Goal: Information Seeking & Learning: Learn about a topic

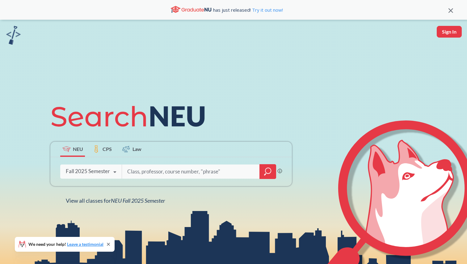
click at [110, 175] on icon at bounding box center [115, 172] width 12 height 17
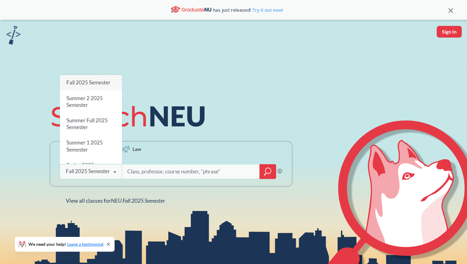
click at [111, 174] on icon at bounding box center [115, 172] width 12 height 17
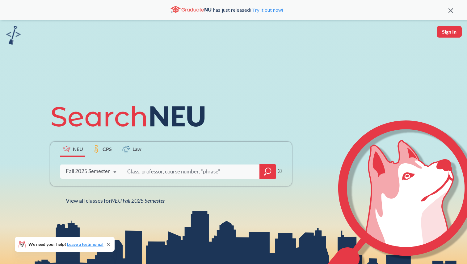
click at [158, 173] on input "search" at bounding box center [191, 171] width 128 height 13
click at [259, 177] on div at bounding box center [267, 171] width 17 height 15
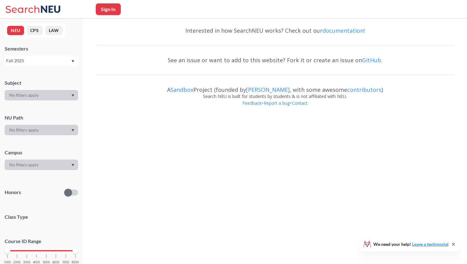
click at [263, 177] on body "Sign In We need your help! Leave a testimonial NEU CPS LAW Semesters Fall 2025 …" at bounding box center [233, 132] width 467 height 264
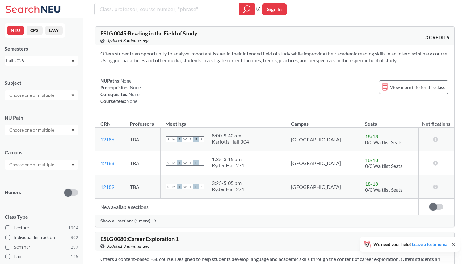
click at [72, 96] on icon "Dropdown arrow" at bounding box center [72, 95] width 3 height 2
click at [60, 85] on div "Subject" at bounding box center [41, 83] width 73 height 7
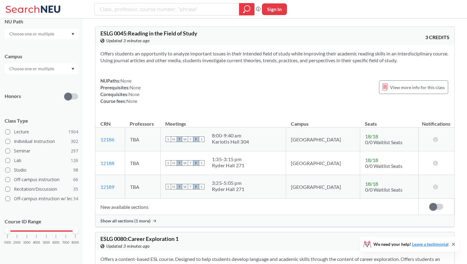
scroll to position [84, 0]
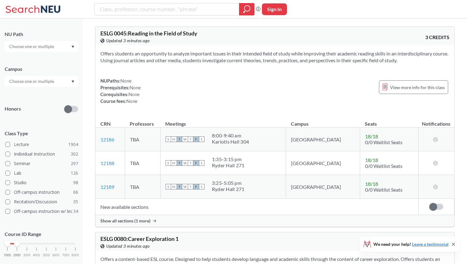
drag, startPoint x: 74, startPoint y: 242, endPoint x: 19, endPoint y: 243, distance: 55.3
click at [19, 243] on div at bounding box center [17, 244] width 6 height 6
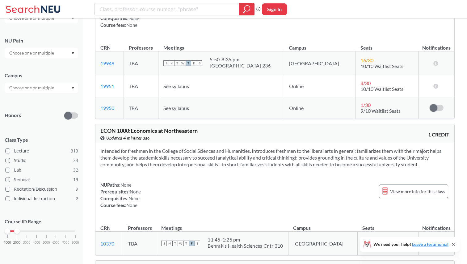
scroll to position [125, 0]
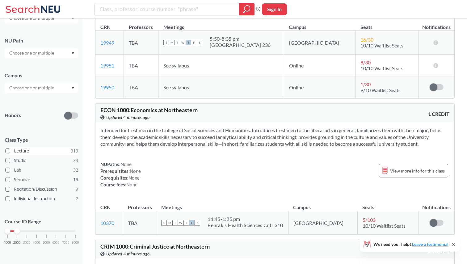
click at [23, 150] on label "Lecture 313" at bounding box center [41, 151] width 73 height 8
click at [19, 150] on input "Lecture 313" at bounding box center [16, 150] width 5 height 5
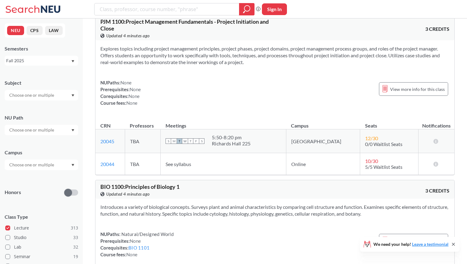
scroll to position [6982, 0]
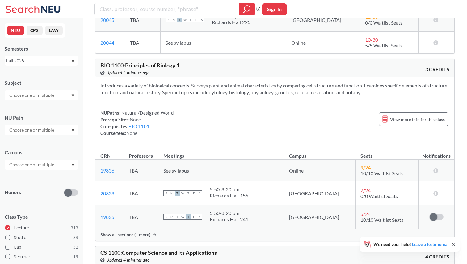
click at [169, 12] on input "search" at bounding box center [166, 9] width 135 height 10
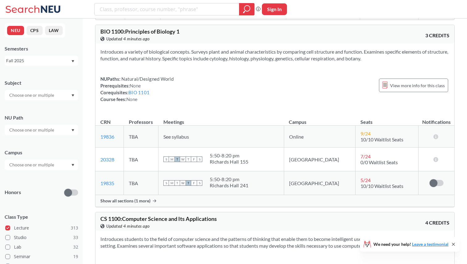
scroll to position [7017, 0]
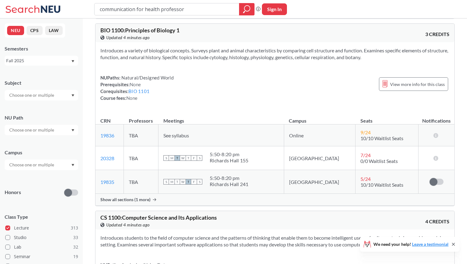
type input "communication for health professor"
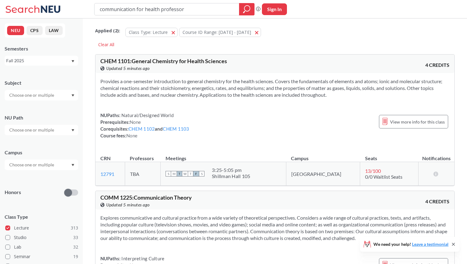
click at [187, 9] on input "communication for health professor" at bounding box center [166, 9] width 135 height 10
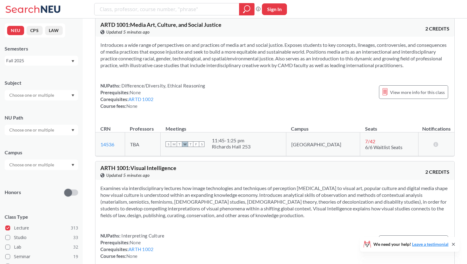
scroll to position [4154, 0]
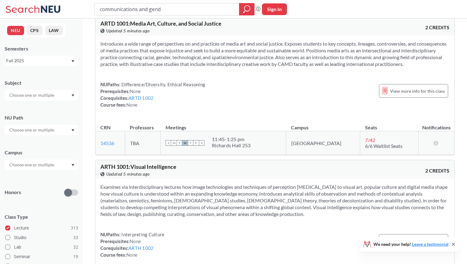
type input "communications and gende"
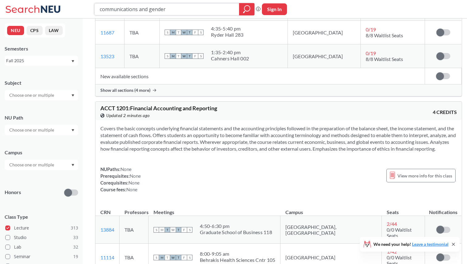
scroll to position [4882, 0]
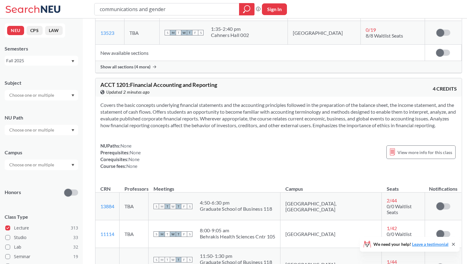
click at [79, 93] on div "NEU CPS LAW Semesters Fall 2025 Subject NU Path Campus Honors Class Type Lectur…" at bounding box center [41, 142] width 83 height 246
click at [77, 93] on div at bounding box center [41, 95] width 73 height 10
click at [49, 140] on div "COMM ( 13 )" at bounding box center [43, 140] width 70 height 7
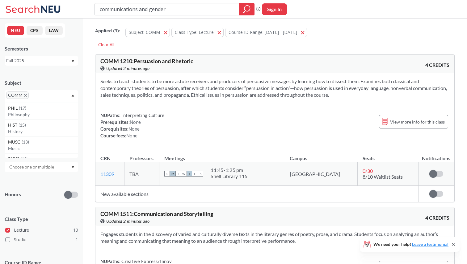
click at [24, 95] on icon "X to remove pill" at bounding box center [25, 95] width 3 height 3
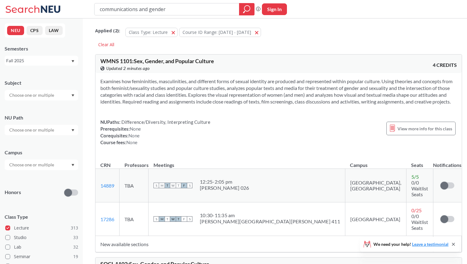
click at [71, 80] on div "Subject" at bounding box center [41, 83] width 73 height 7
click at [59, 131] on div at bounding box center [41, 130] width 73 height 10
click at [64, 120] on div "NU Path" at bounding box center [41, 117] width 73 height 7
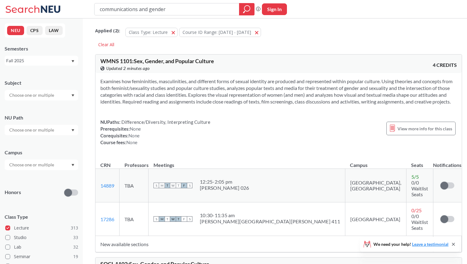
click at [60, 164] on div at bounding box center [41, 165] width 73 height 10
click at [68, 165] on div at bounding box center [41, 165] width 73 height 10
click at [30, 7] on icon at bounding box center [33, 9] width 57 height 12
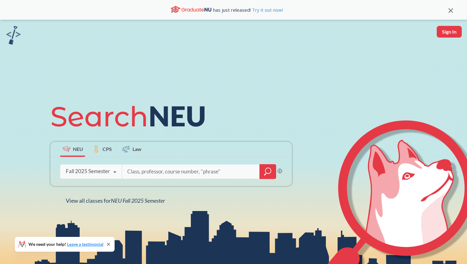
click at [139, 174] on input "search" at bounding box center [191, 171] width 128 height 13
click at [102, 178] on div "Fall 2025 Semester Fall 2025 Semester Summer 2 2025 Semester Summer Full 2025 S…" at bounding box center [90, 171] width 61 height 15
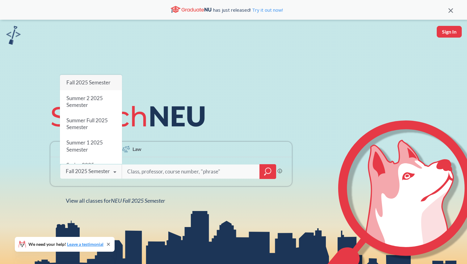
click at [95, 87] on div "Fall 2025 Semester" at bounding box center [91, 82] width 62 height 15
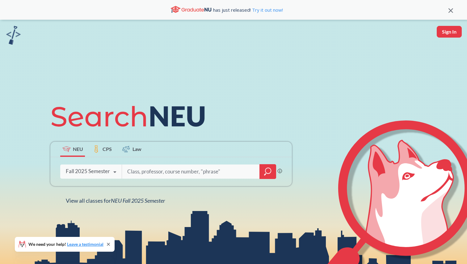
click at [263, 171] on div at bounding box center [267, 171] width 17 height 15
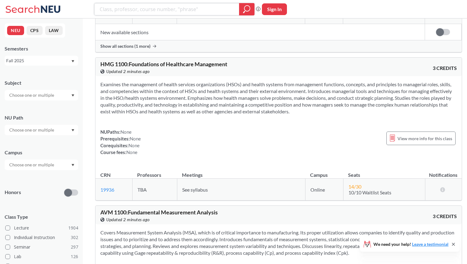
scroll to position [9627, 0]
click at [231, 96] on section "Examines the management of health services organizations (HSOs) and health syst…" at bounding box center [278, 98] width 356 height 34
click at [231, 106] on section "Examines the management of health services organizations (HSOs) and health syst…" at bounding box center [278, 98] width 356 height 34
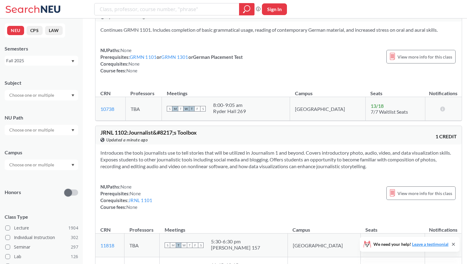
scroll to position [18316, 0]
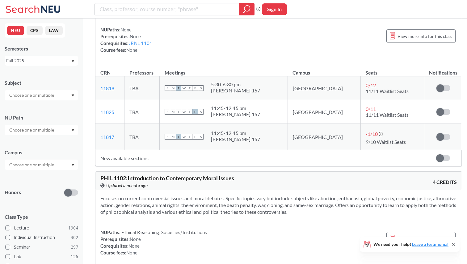
click at [204, 195] on section "Focuses on current controversial issues and moral debates. Specific topics vary…" at bounding box center [278, 205] width 356 height 20
click at [206, 190] on div "Focuses on current controversial issues and moral debates. Specific topics vary…" at bounding box center [278, 228] width 366 height 76
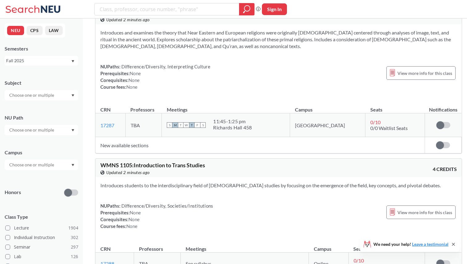
scroll to position [20561, 0]
click at [226, 177] on div "Introduces students to the interdisciplinary field of transgender studies by fo…" at bounding box center [278, 208] width 366 height 62
click at [225, 182] on section "Introduces students to the interdisciplinary field of [DEMOGRAPHIC_DATA] studie…" at bounding box center [278, 185] width 356 height 7
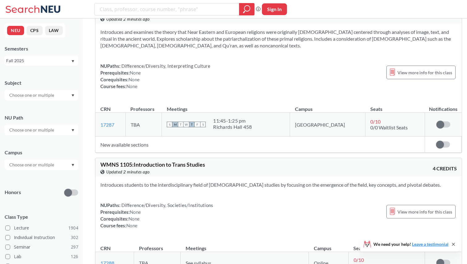
click at [226, 177] on div "Introduces students to the interdisciplinary field of transgender studies by fo…" at bounding box center [278, 208] width 366 height 62
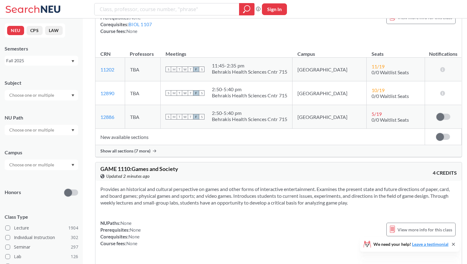
scroll to position [22341, 0]
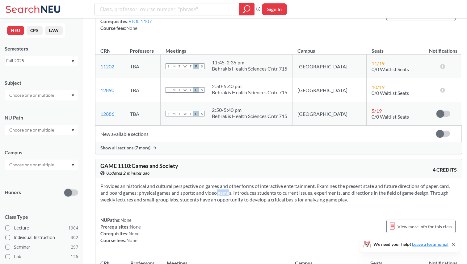
click at [226, 183] on section "Provides an historical and cultural perspective on games and other forms of int…" at bounding box center [278, 193] width 356 height 20
click at [214, 217] on div "NUPaths: None Prerequisites: None Corequisites: None Course fees: None View mor…" at bounding box center [278, 230] width 356 height 27
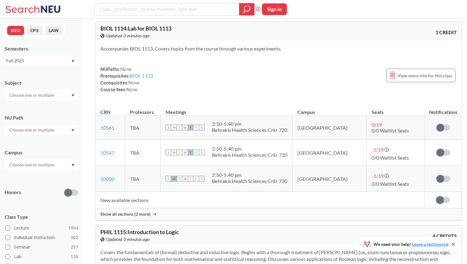
scroll to position [26043, 0]
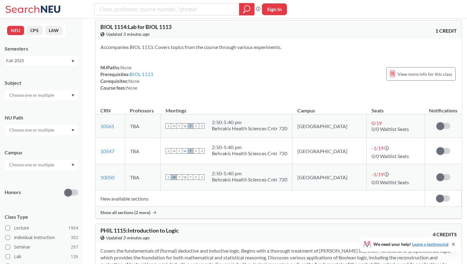
click at [214, 248] on section "Covers the fundamentals of (formal) deductive and inductive logic. Begins with …" at bounding box center [278, 261] width 356 height 27
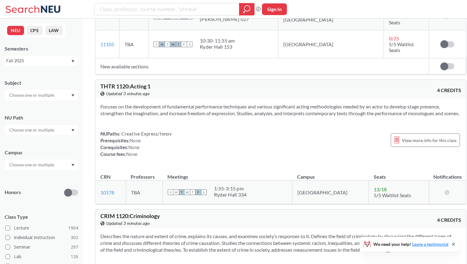
scroll to position [28127, 0]
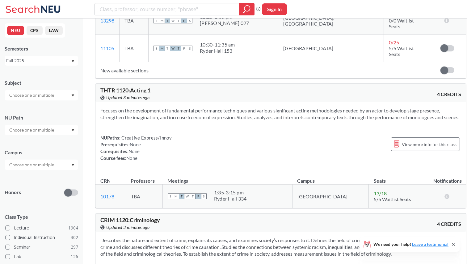
click at [134, 237] on section "Describes the nature and extent of crime, explains its causes, and examines soc…" at bounding box center [280, 247] width 360 height 20
click at [150, 237] on section "Describes the nature and extent of crime, explains its causes, and examines soc…" at bounding box center [280, 247] width 360 height 20
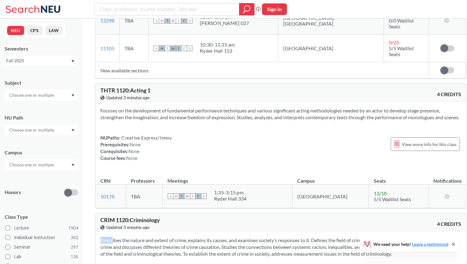
click at [150, 237] on section "Describes the nature and extent of crime, explains its causes, and examines soc…" at bounding box center [280, 247] width 360 height 20
click at [148, 237] on section "Describes the nature and extent of crime, explains its causes, and examines soc…" at bounding box center [280, 247] width 360 height 20
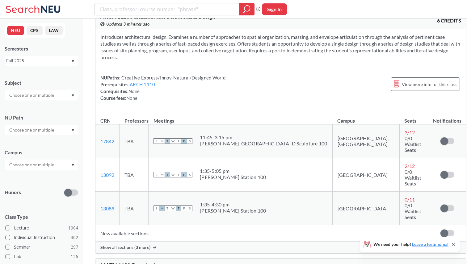
scroll to position [28539, 0]
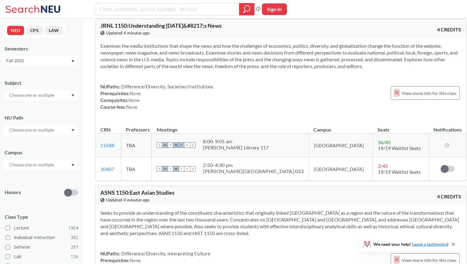
scroll to position [34246, 0]
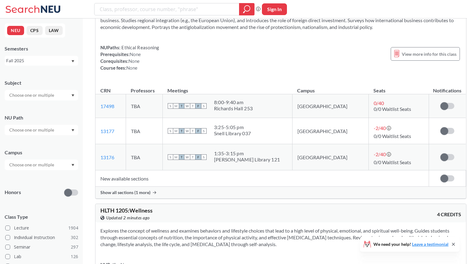
scroll to position [45253, 0]
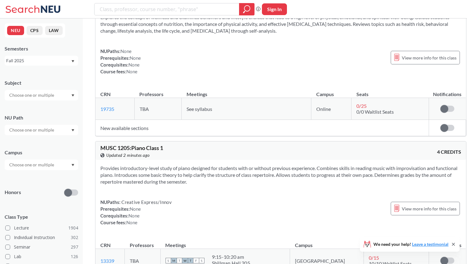
scroll to position [45467, 0]
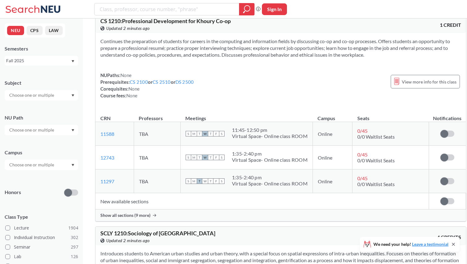
scroll to position [46295, 0]
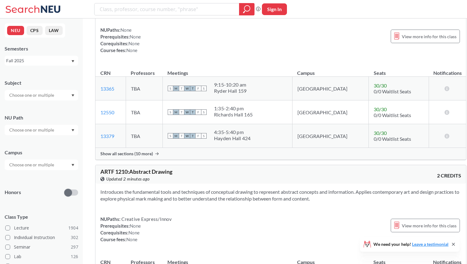
scroll to position [46621, 0]
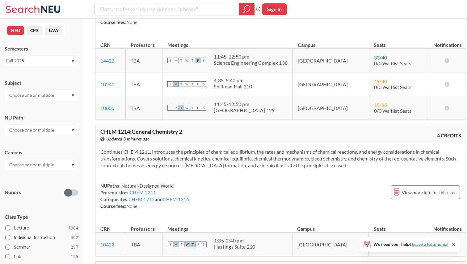
scroll to position [48114, 0]
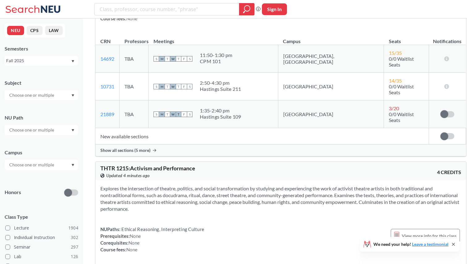
scroll to position [48263, 0]
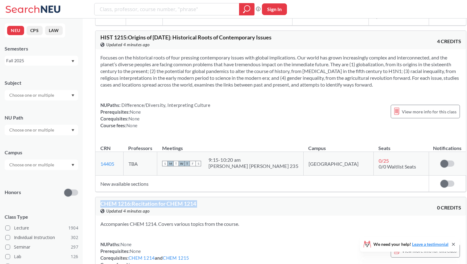
scroll to position [48738, 0]
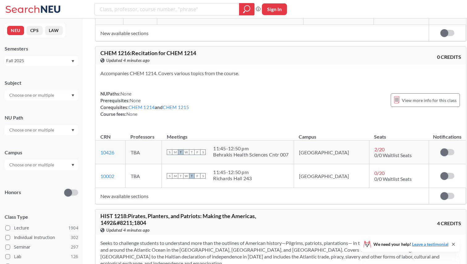
scroll to position [48900, 0]
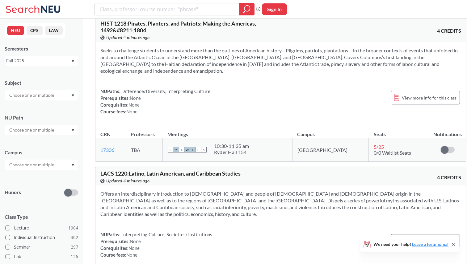
scroll to position [49084, 0]
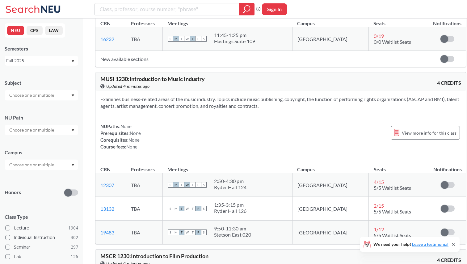
scroll to position [50327, 0]
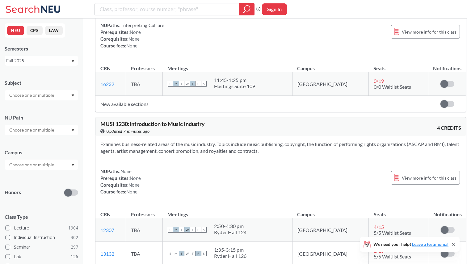
scroll to position [50297, 0]
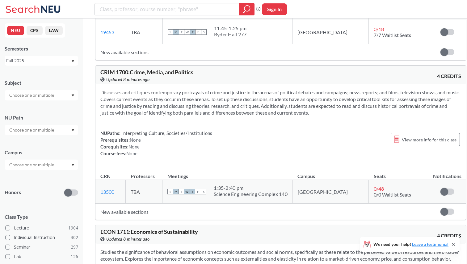
scroll to position [65411, 0]
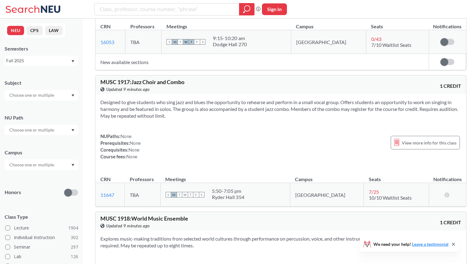
scroll to position [68604, 0]
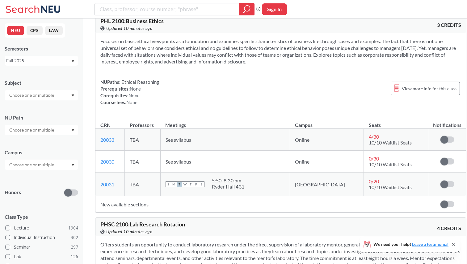
scroll to position [73529, 0]
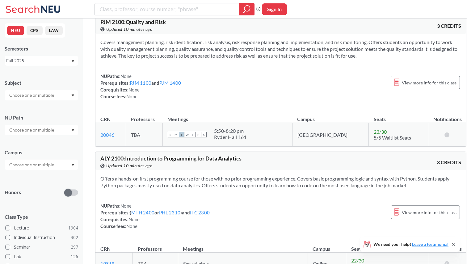
scroll to position [74309, 0]
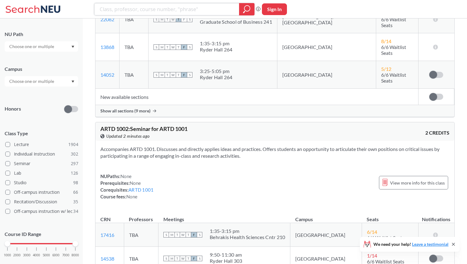
scroll to position [96, 0]
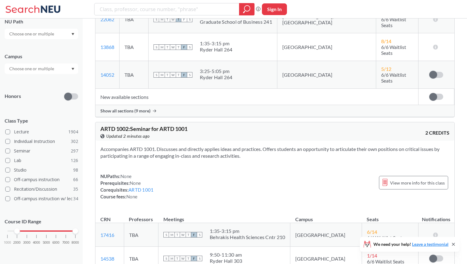
drag, startPoint x: 6, startPoint y: 233, endPoint x: 14, endPoint y: 233, distance: 7.4
click at [14, 233] on div "1000 2000 3000 4000 5000 6000 7000 8000" at bounding box center [41, 231] width 68 height 4
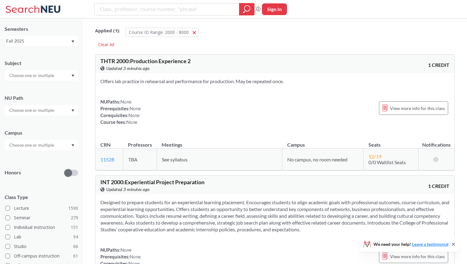
scroll to position [96, 0]
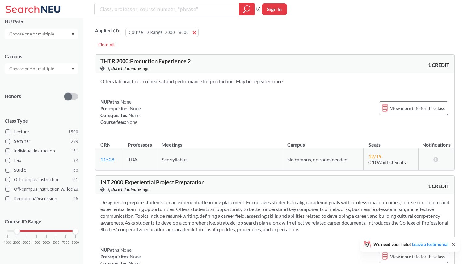
click at [14, 233] on div "1000 2000 3000 4000 5000 6000 7000 8000" at bounding box center [41, 231] width 68 height 4
drag, startPoint x: 18, startPoint y: 231, endPoint x: 0, endPoint y: 229, distance: 18.3
click at [0, 229] on div "NEU CPS LAW Semesters Fall 2025 Subject NU Path Campus Honors Class Type Lectur…" at bounding box center [41, 142] width 83 height 246
drag, startPoint x: 76, startPoint y: 231, endPoint x: 27, endPoint y: 229, distance: 49.1
click at [34, 229] on div at bounding box center [37, 232] width 6 height 6
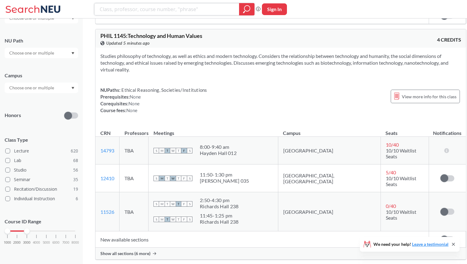
scroll to position [29646, 0]
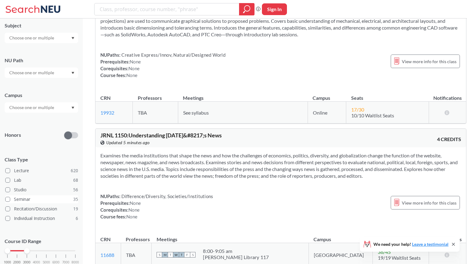
scroll to position [55, 0]
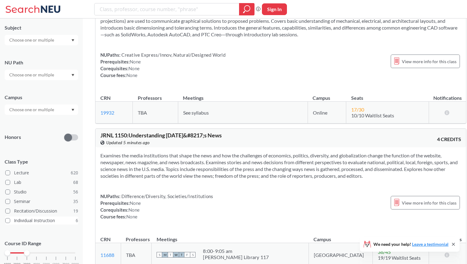
click at [7, 220] on span at bounding box center [7, 220] width 5 height 5
click at [14, 220] on input "Individual Instruction 6" at bounding box center [16, 220] width 5 height 5
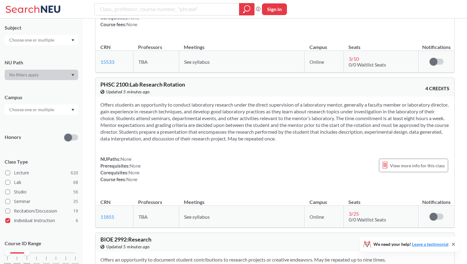
scroll to position [658, 0]
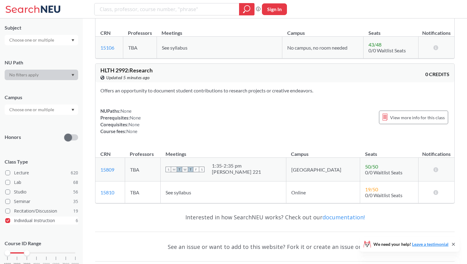
click at [7, 221] on span at bounding box center [7, 220] width 5 height 5
click at [14, 221] on input "Individual Instruction 6" at bounding box center [16, 220] width 5 height 5
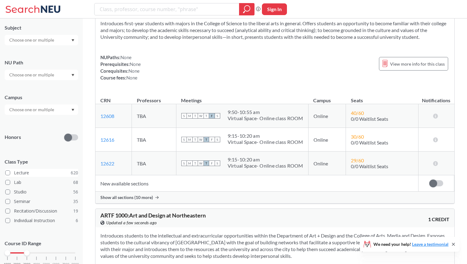
click at [8, 172] on span at bounding box center [7, 173] width 5 height 5
click at [14, 172] on input "Lecture 620" at bounding box center [16, 172] width 5 height 5
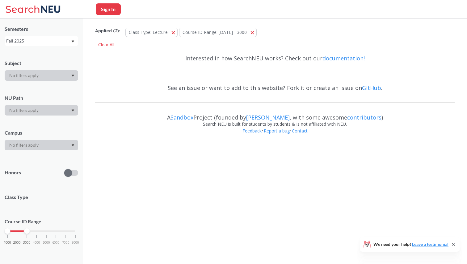
scroll to position [55, 0]
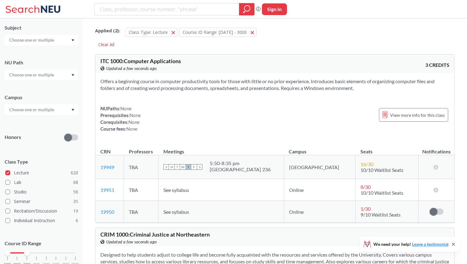
click at [71, 40] on icon "Dropdown arrow" at bounding box center [72, 40] width 3 height 2
click at [71, 37] on div at bounding box center [41, 40] width 73 height 10
click at [60, 67] on div "NU Path" at bounding box center [41, 66] width 73 height 27
click at [60, 74] on div at bounding box center [41, 75] width 73 height 10
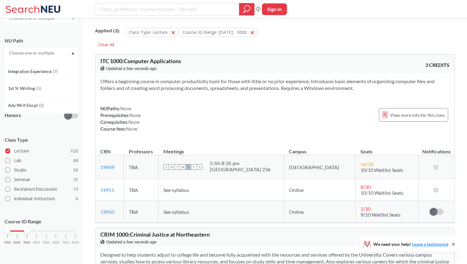
click at [73, 52] on icon "Dropdown arrow" at bounding box center [72, 53] width 3 height 2
click at [59, 88] on div at bounding box center [41, 88] width 73 height 10
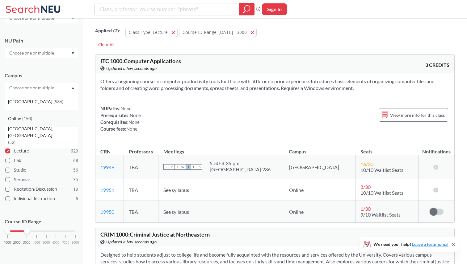
click at [47, 118] on div "Online ( 150 )" at bounding box center [43, 118] width 70 height 7
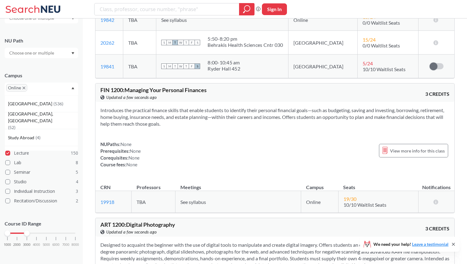
scroll to position [9563, 0]
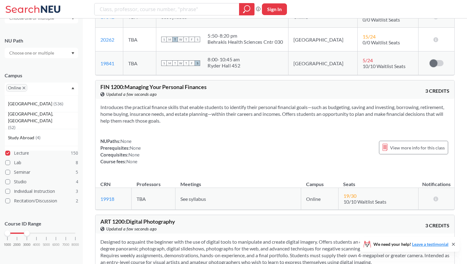
click at [210, 104] on section "Introduces the practical finance skills that enable students to identify their …" at bounding box center [274, 114] width 349 height 20
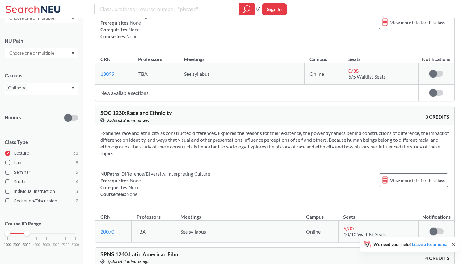
scroll to position [11479, 0]
click at [255, 129] on section "Examines race and ethnicity as constructed differences. Explores the reasons fo…" at bounding box center [274, 142] width 349 height 27
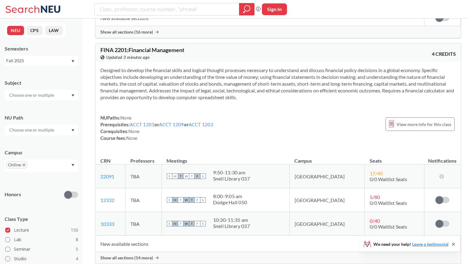
scroll to position [18295, 0]
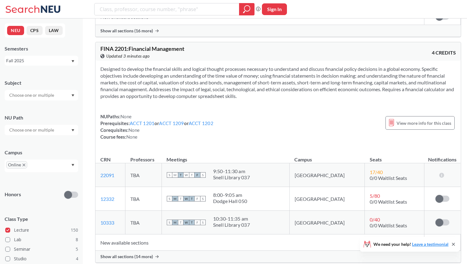
click at [238, 192] on div "8:00 - 9:05 am" at bounding box center [230, 195] width 34 height 6
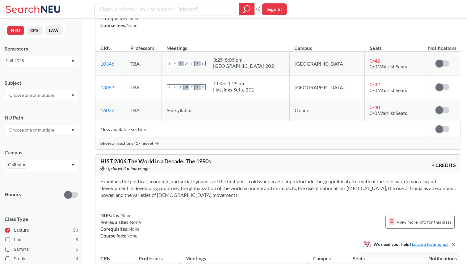
scroll to position [22467, 0]
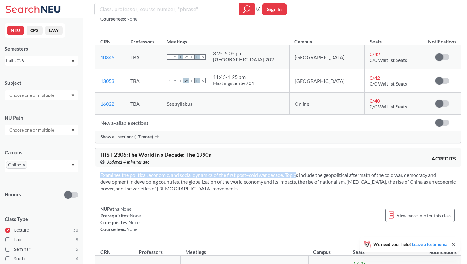
drag, startPoint x: 288, startPoint y: 87, endPoint x: 312, endPoint y: 110, distance: 33.2
click at [312, 167] on div "Examines the political, economic, and social dynamics of the first post–cold wa…" at bounding box center [277, 205] width 365 height 76
click at [205, 172] on section "Examines the political, economic, and social dynamics of the first post–cold wa…" at bounding box center [277, 182] width 355 height 20
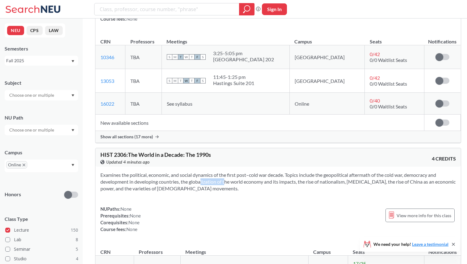
click at [205, 172] on section "Examines the political, economic, and social dynamics of the first post–cold wa…" at bounding box center [277, 182] width 355 height 20
click at [243, 172] on section "Examines the political, economic, and social dynamics of the first post–cold wa…" at bounding box center [277, 182] width 355 height 20
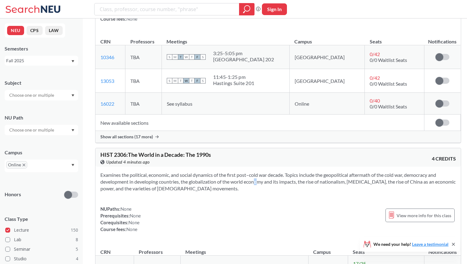
click at [243, 172] on section "Examines the political, economic, and social dynamics of the first post–cold wa…" at bounding box center [277, 182] width 355 height 20
click at [287, 172] on section "Examines the political, economic, and social dynamics of the first post–cold wa…" at bounding box center [277, 182] width 355 height 20
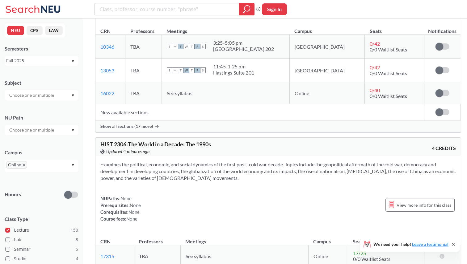
scroll to position [22480, 0]
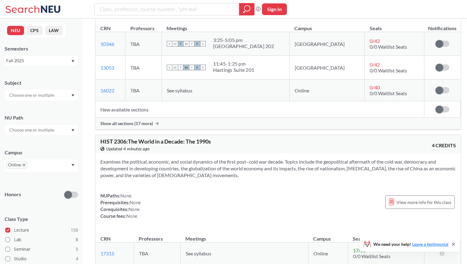
click at [187, 251] on span "See syllabus" at bounding box center [198, 254] width 26 height 6
click at [224, 193] on div "NUPaths: None Prerequisites: None Corequisites: None Course fees: None View mor…" at bounding box center [277, 206] width 355 height 27
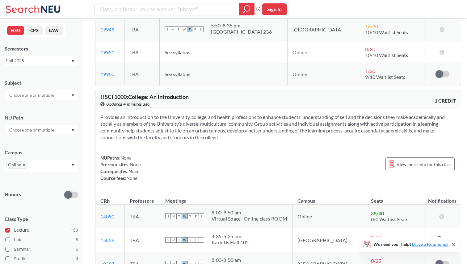
scroll to position [0, 0]
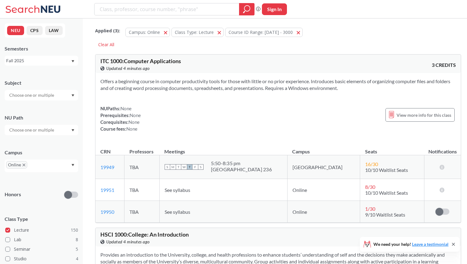
click at [112, 31] on span "Applied ( 3 ):" at bounding box center [107, 30] width 25 height 7
click at [139, 32] on span "Campus: Online" at bounding box center [144, 32] width 31 height 6
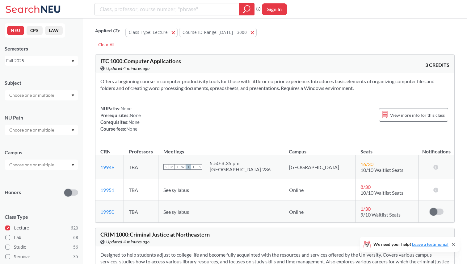
click at [70, 128] on div at bounding box center [41, 130] width 73 height 10
click at [73, 99] on div at bounding box center [41, 95] width 73 height 10
click at [69, 55] on div "Semesters Fall 2025" at bounding box center [41, 55] width 73 height 20
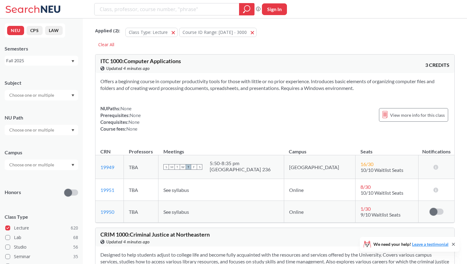
click at [60, 165] on div at bounding box center [41, 165] width 73 height 10
click at [47, 200] on div "Online ( 150 )" at bounding box center [41, 195] width 73 height 17
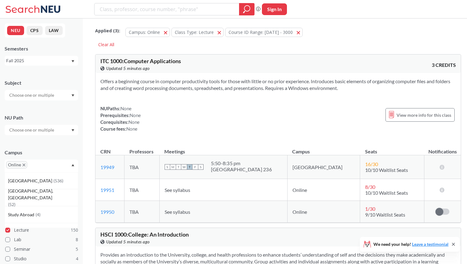
click at [53, 143] on div "Campus Online [GEOGRAPHIC_DATA] ( 536 ) [GEOGRAPHIC_DATA], [GEOGRAPHIC_DATA] ( …" at bounding box center [41, 157] width 73 height 29
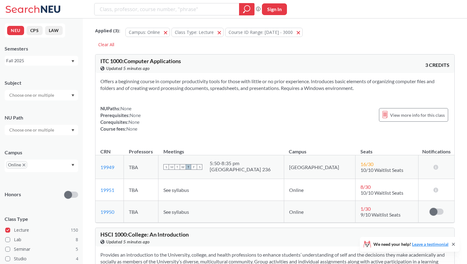
click at [48, 91] on div at bounding box center [41, 95] width 73 height 10
click at [56, 85] on div "Subject" at bounding box center [41, 83] width 73 height 7
click at [58, 132] on div at bounding box center [41, 130] width 73 height 10
click at [58, 122] on div "NU Path Societies/Institutions ( 16 ) Natural/Designed World ( 15 ) Analyzing/U…" at bounding box center [41, 121] width 73 height 27
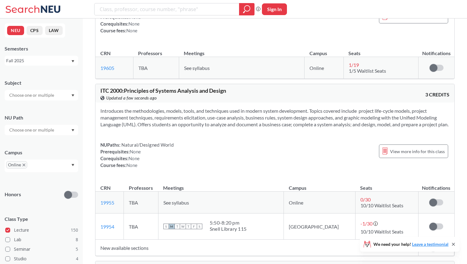
scroll to position [13096, 0]
